Goal: Information Seeking & Learning: Learn about a topic

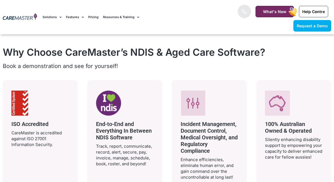
scroll to position [959, 0]
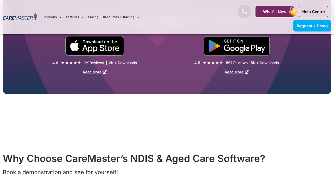
scroll to position [862, 0]
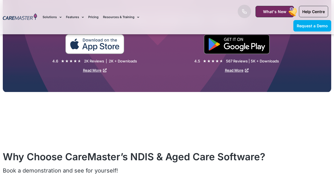
click at [94, 44] on img at bounding box center [94, 44] width 59 height 20
